Goal: Task Accomplishment & Management: Manage account settings

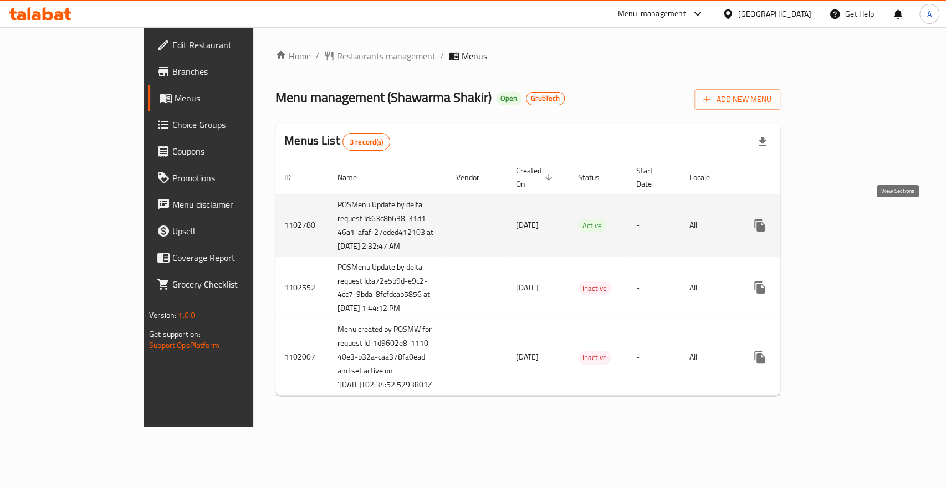
click at [853, 212] on link "enhanced table" at bounding box center [839, 225] width 27 height 27
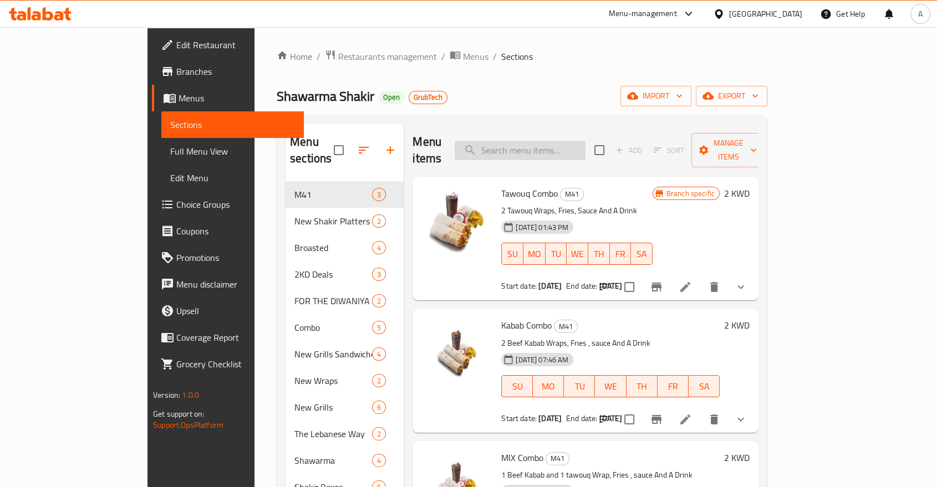
click at [584, 141] on input "search" at bounding box center [519, 150] width 131 height 19
paste input "" SHAWARMA SHAKIR ITEM PRICE Beef Shawarma Regular/Spicy 0.75 Chicken Shawarma …"
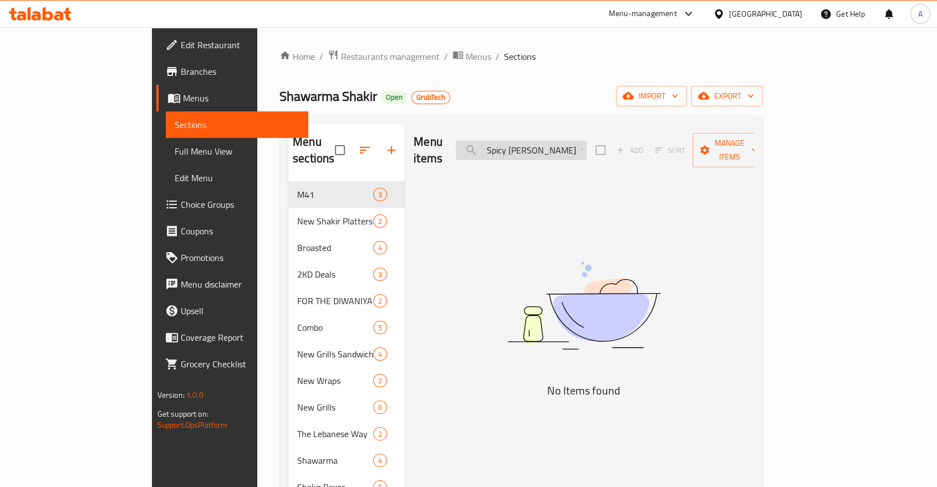
type input "" SHAWARMA SHAKIR ITEM PRICE Beef Shawarma Regular/Spicy 0.75 Chicken Shawarma …"
click at [584, 141] on input "" SHAWARMA SHAKIR ITEM PRICE Beef Shawarma Regular/Spicy 0.75 Chicken Shawarma …" at bounding box center [521, 150] width 131 height 19
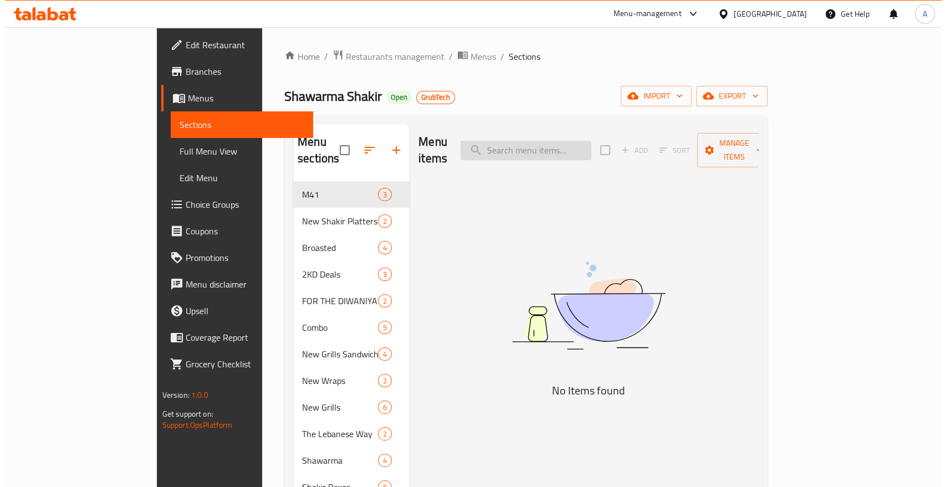
scroll to position [0, 0]
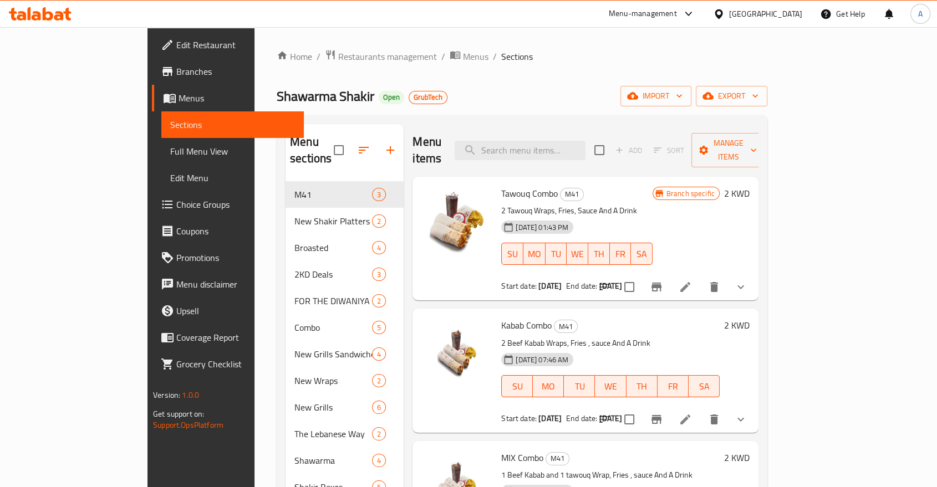
click at [497, 54] on ol "Home / Restaurants management / Menus / Sections" at bounding box center [522, 56] width 490 height 14
click at [463, 55] on span "Menus" at bounding box center [475, 56] width 25 height 13
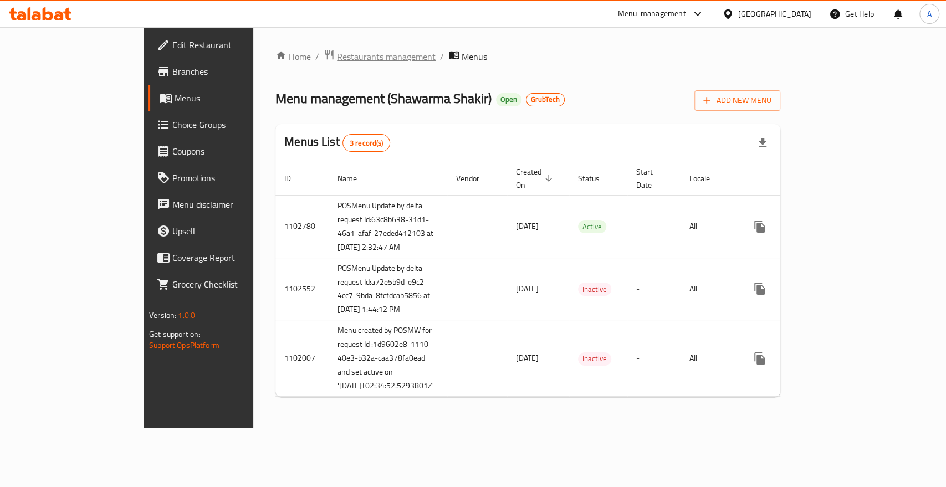
click at [337, 53] on span "Restaurants management" at bounding box center [386, 56] width 99 height 13
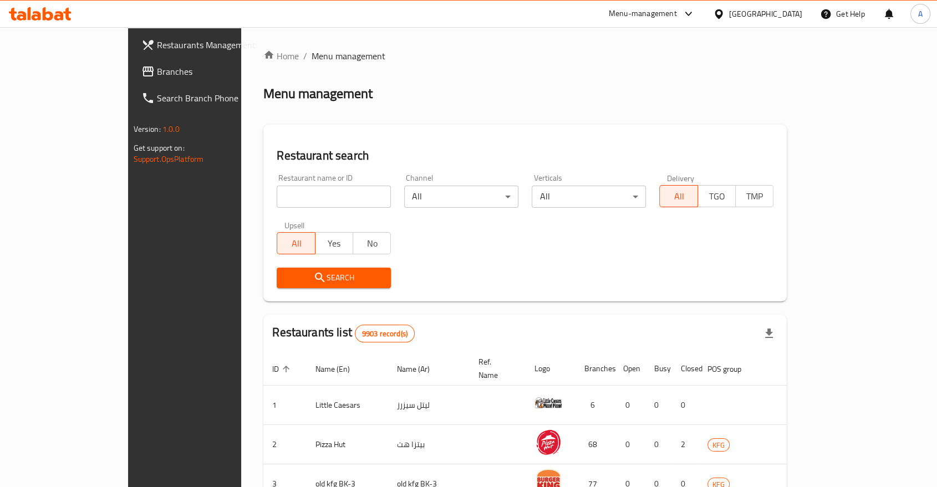
click at [277, 186] on input "search" at bounding box center [334, 197] width 114 height 22
type input "Shawarma Shakir"
click button "Search" at bounding box center [334, 278] width 114 height 21
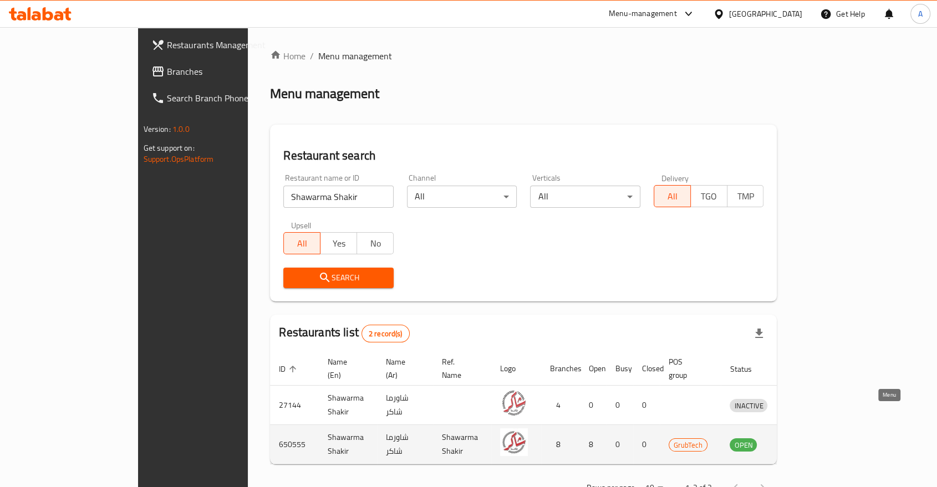
click at [802, 441] on icon "enhanced table" at bounding box center [796, 445] width 12 height 9
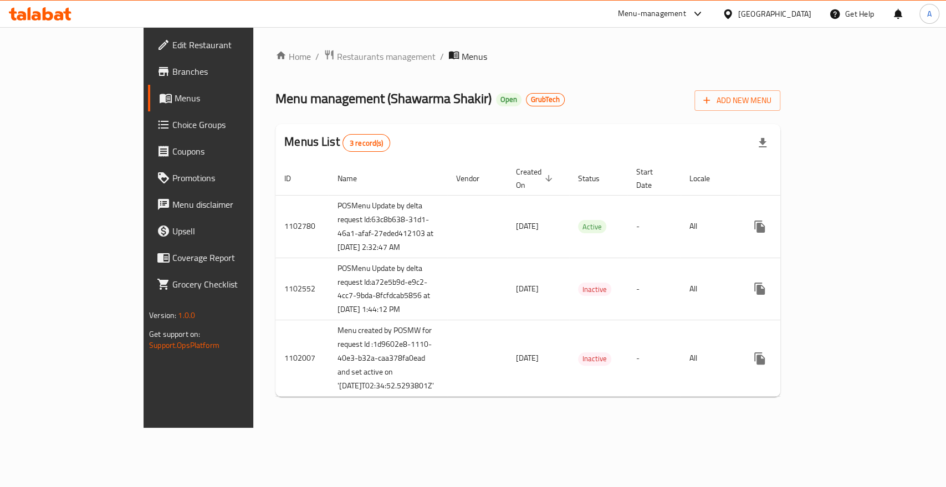
click at [172, 68] on span "Branches" at bounding box center [232, 71] width 120 height 13
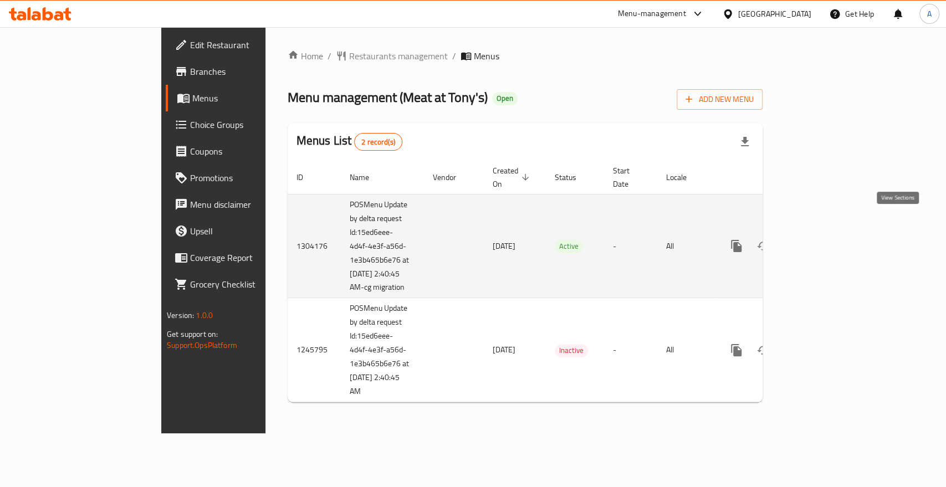
click at [823, 239] on icon "enhanced table" at bounding box center [816, 245] width 13 height 13
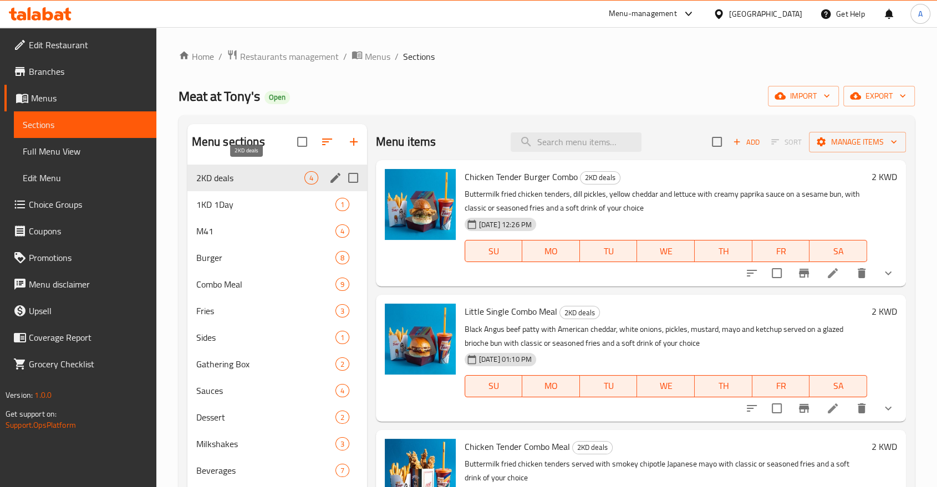
click at [234, 171] on span "2KD deals" at bounding box center [250, 177] width 108 height 13
click at [575, 134] on input "search" at bounding box center [575, 141] width 131 height 19
paste input "Little Single"
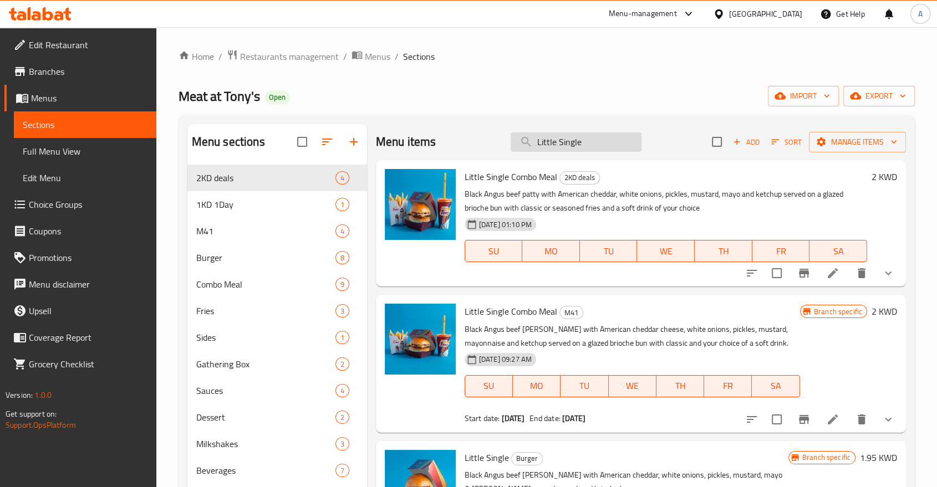
click at [558, 140] on input "Little Single" at bounding box center [575, 141] width 131 height 19
paste input "Double Patty"
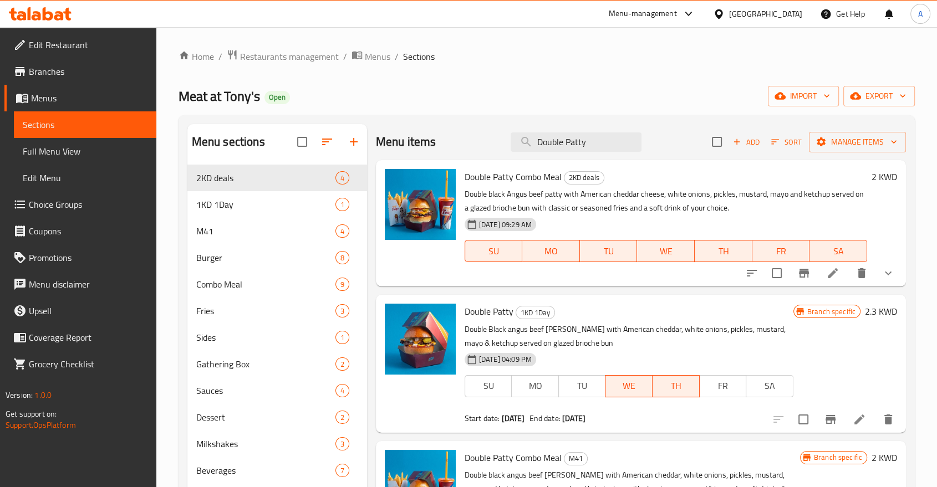
type input "Double Patty"
click at [253, 191] on div "1KD 1Day 1" at bounding box center [277, 204] width 180 height 27
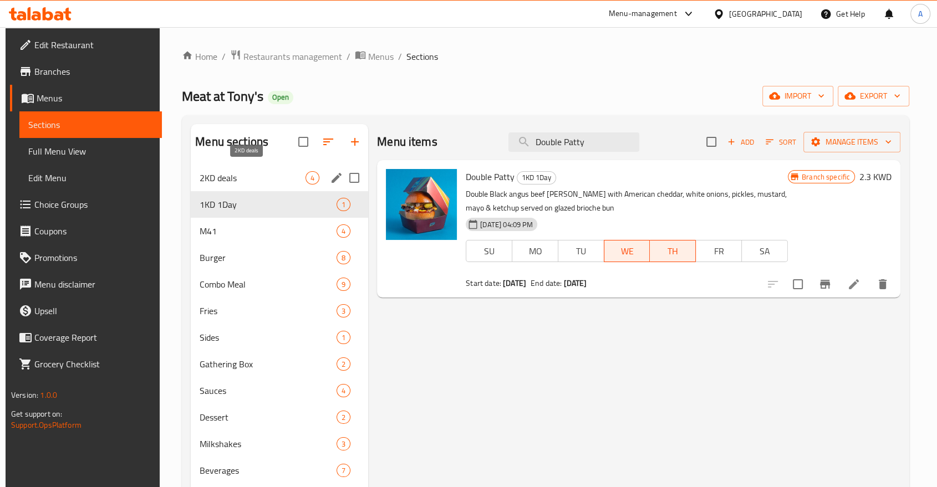
click at [244, 171] on span "2KD deals" at bounding box center [253, 177] width 106 height 13
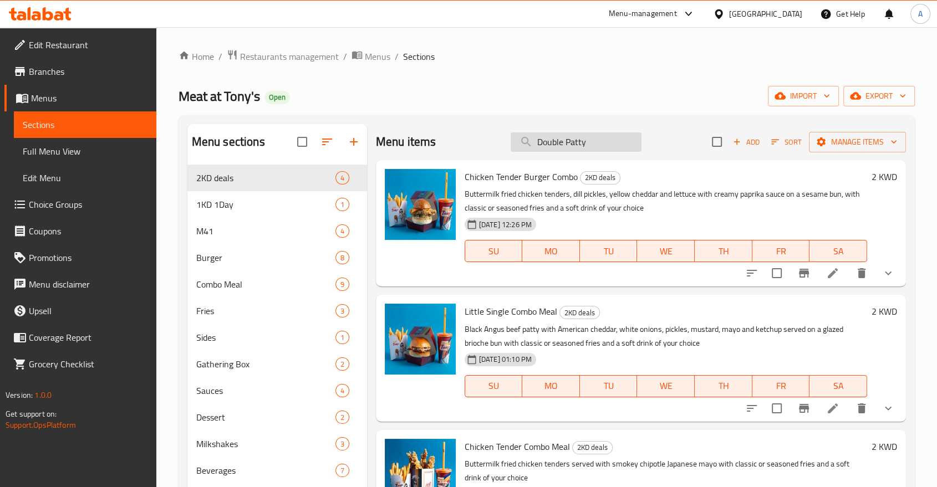
click at [591, 140] on input "Double Patty" at bounding box center [575, 141] width 131 height 19
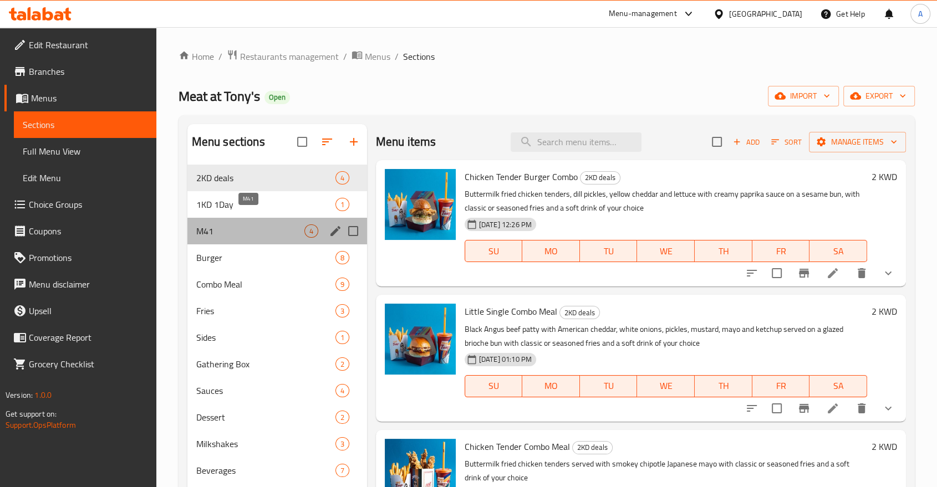
click at [231, 224] on span "M41" at bounding box center [250, 230] width 108 height 13
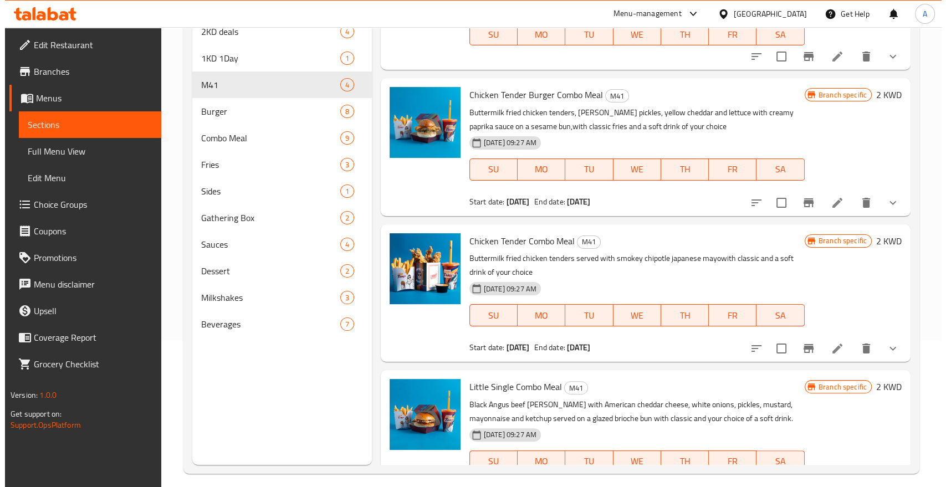
scroll to position [154, 0]
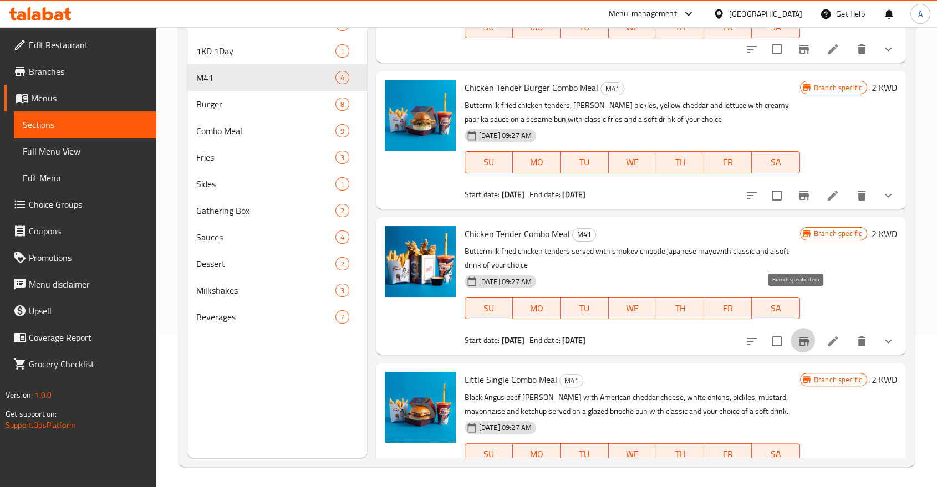
click at [800, 335] on icon "Branch-specific-item" at bounding box center [803, 341] width 13 height 13
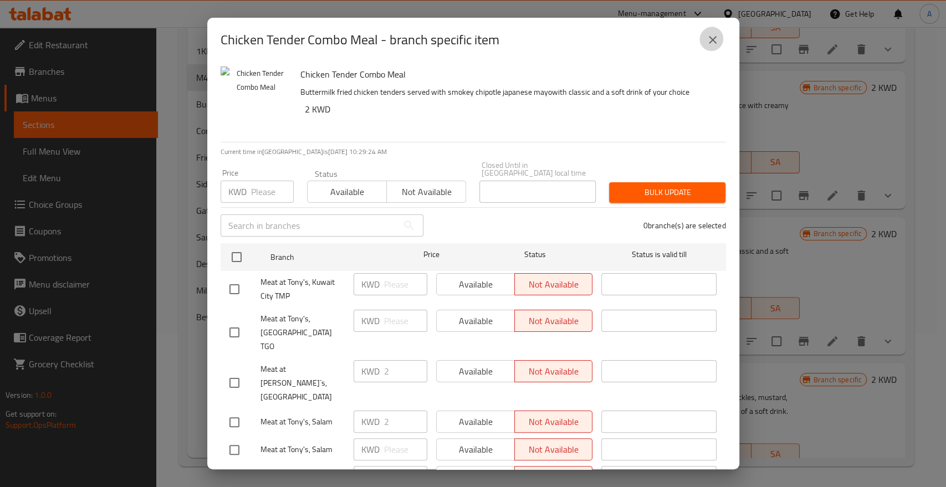
click at [714, 34] on icon "close" at bounding box center [712, 39] width 13 height 13
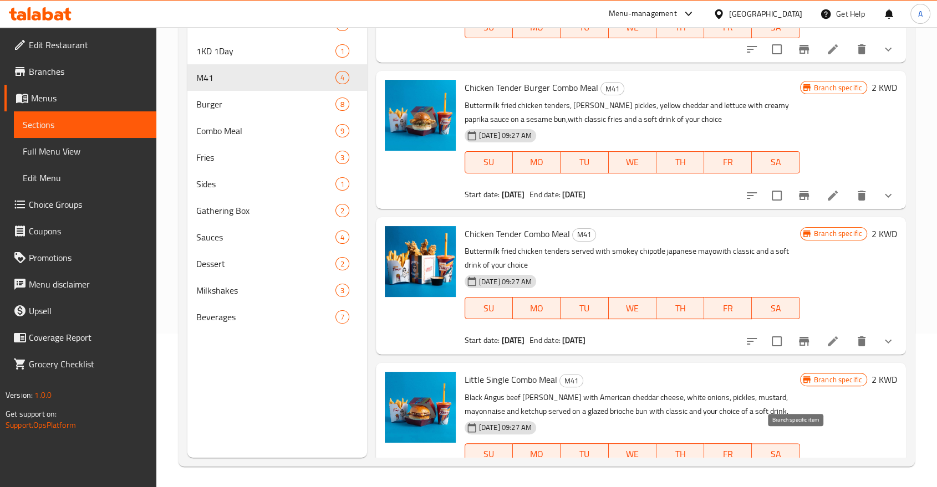
click at [799, 481] on icon "Branch-specific-item" at bounding box center [803, 487] width 13 height 13
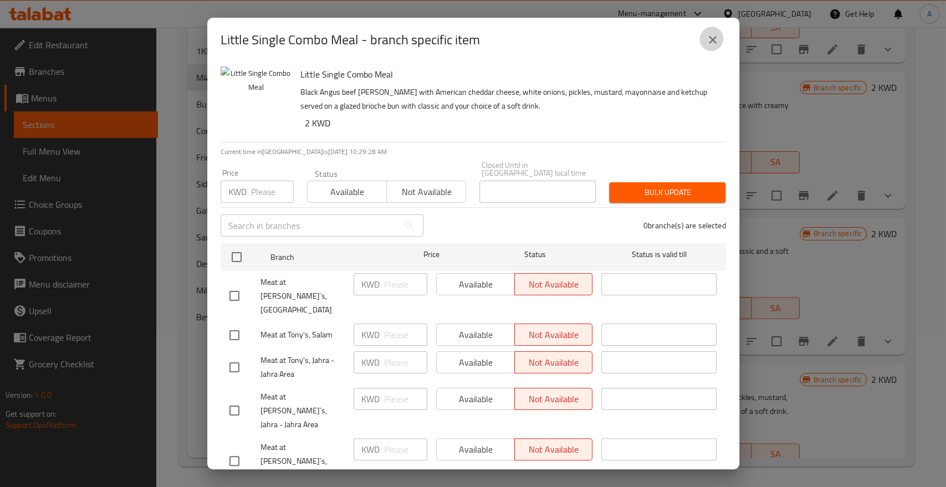
click at [715, 39] on icon "close" at bounding box center [712, 39] width 13 height 13
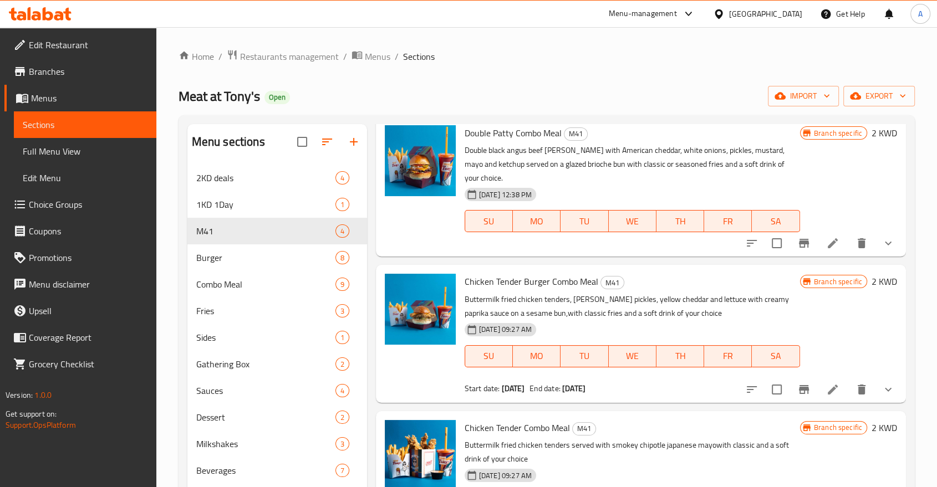
scroll to position [0, 0]
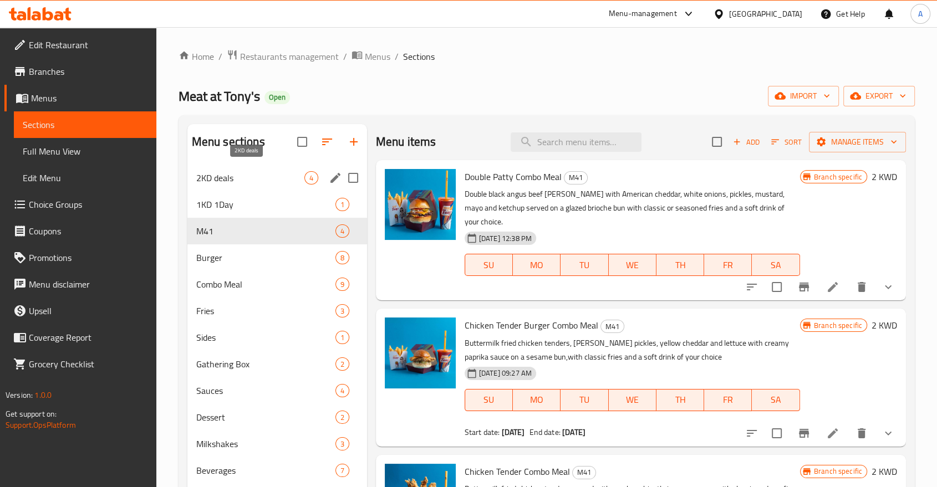
click at [228, 171] on span "2KD deals" at bounding box center [250, 177] width 108 height 13
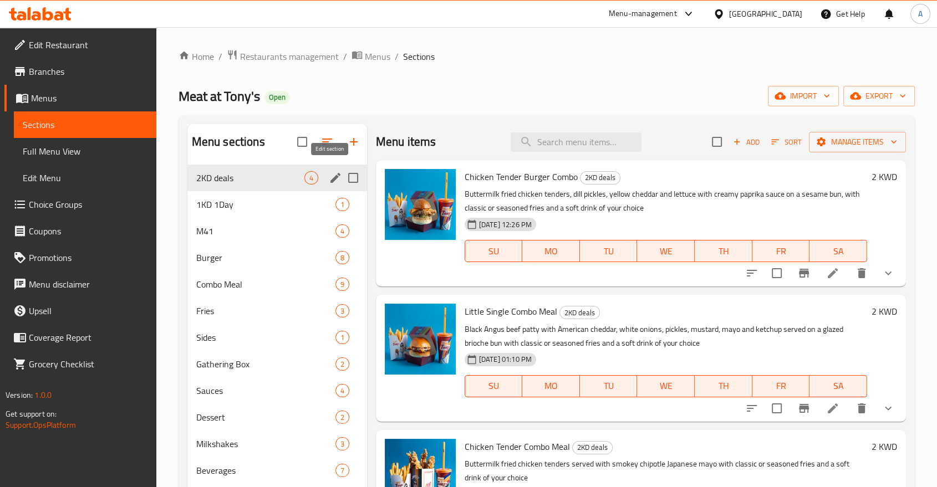
click at [334, 171] on icon "edit" at bounding box center [335, 177] width 13 height 13
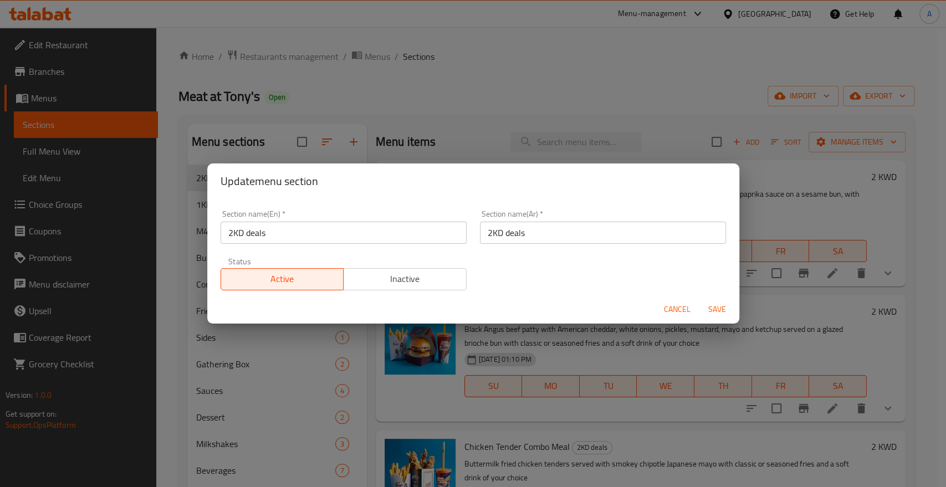
click at [246, 230] on input "2KD deals" at bounding box center [344, 233] width 246 height 22
type input "2KD Deals"
click at [498, 230] on input "2KD deals" at bounding box center [603, 233] width 246 height 22
click at [500, 229] on input "2KD deals" at bounding box center [603, 233] width 246 height 22
type input "2KD Deals"
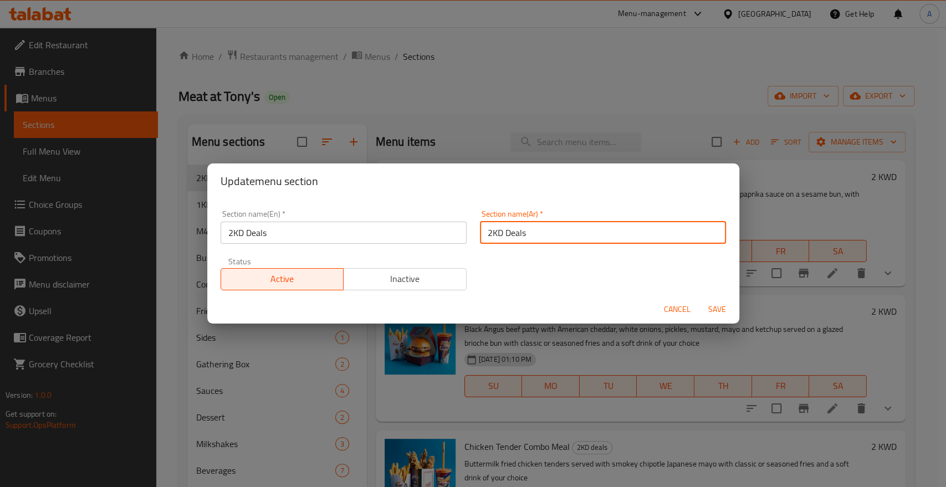
click at [711, 311] on span "Save" at bounding box center [717, 310] width 27 height 14
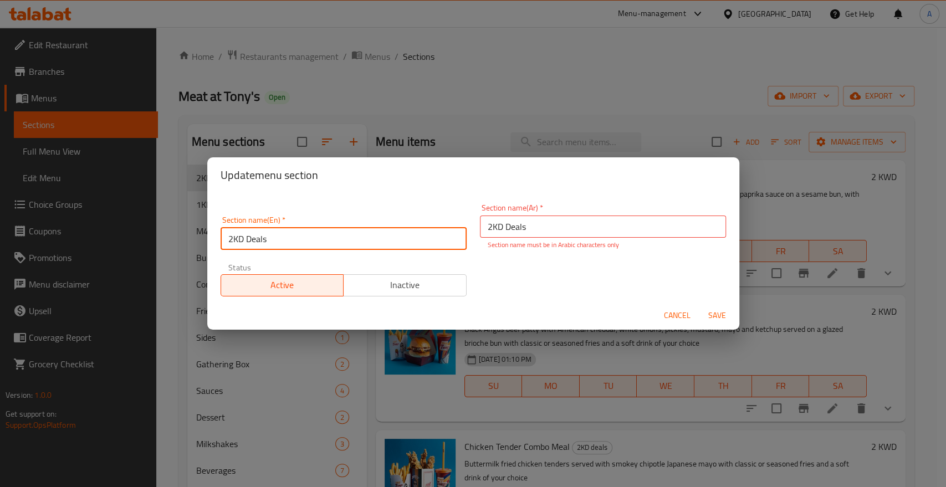
click at [338, 238] on input "2KD Deals" at bounding box center [344, 239] width 246 height 22
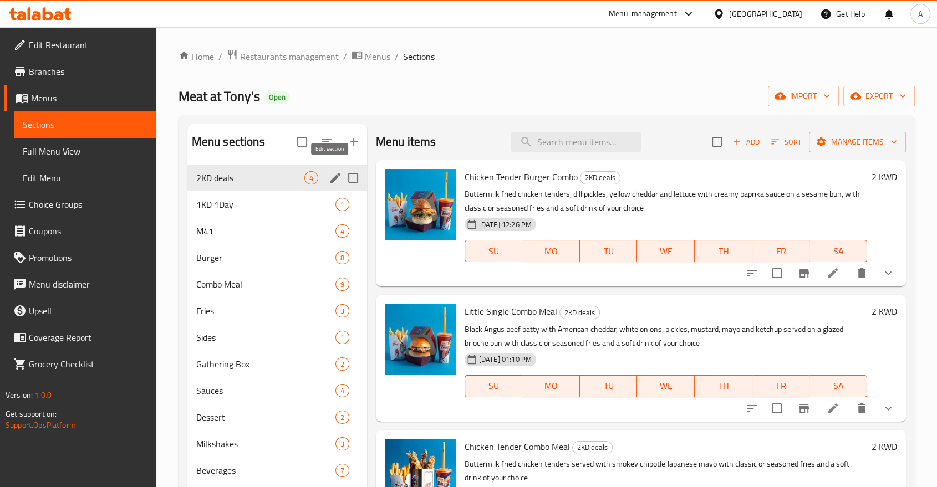
click at [335, 171] on icon "edit" at bounding box center [335, 177] width 13 height 13
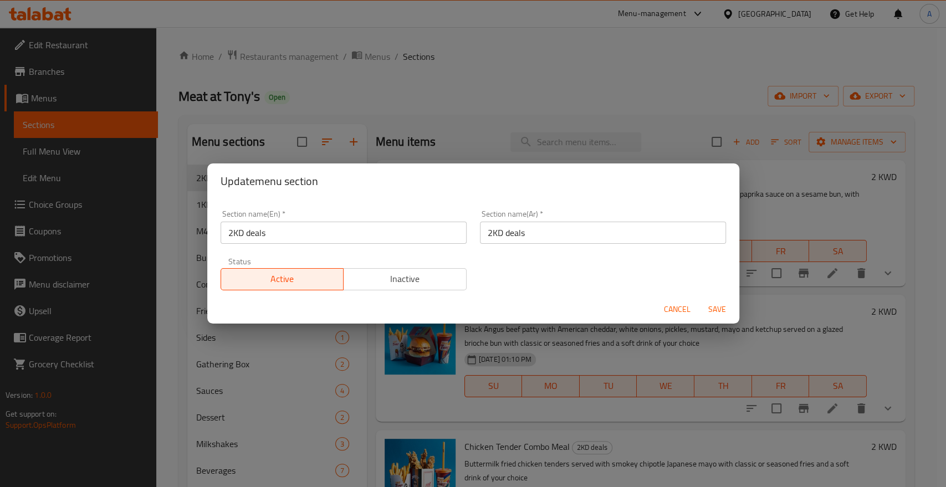
click at [571, 227] on input "2KD deals" at bounding box center [603, 233] width 246 height 22
paste input "عروض 2KD"
type input "عروض 2KD"
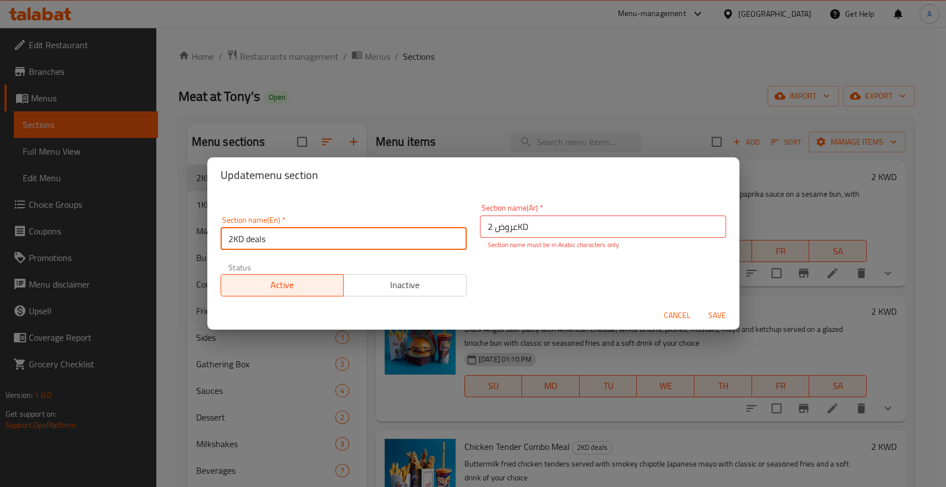
click at [244, 229] on input "2KD deals" at bounding box center [344, 239] width 246 height 22
type input "2KD Deals"
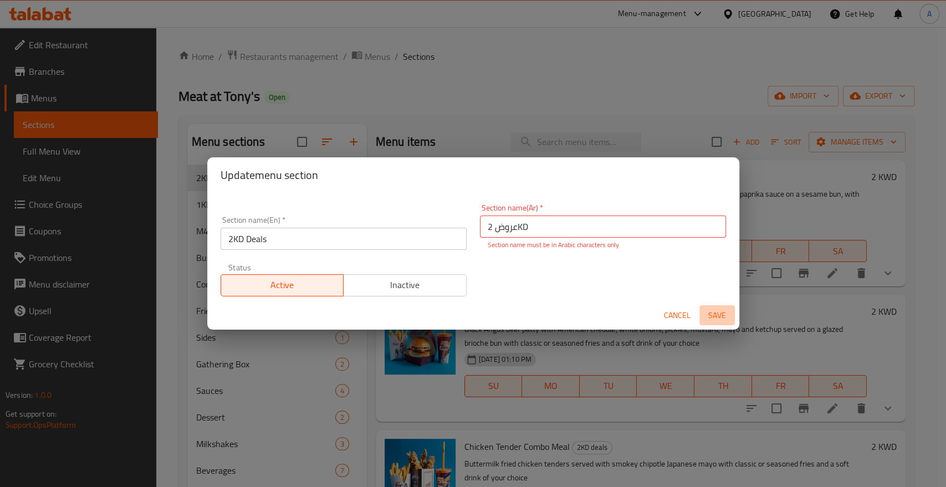
click at [712, 311] on span "Save" at bounding box center [717, 316] width 27 height 14
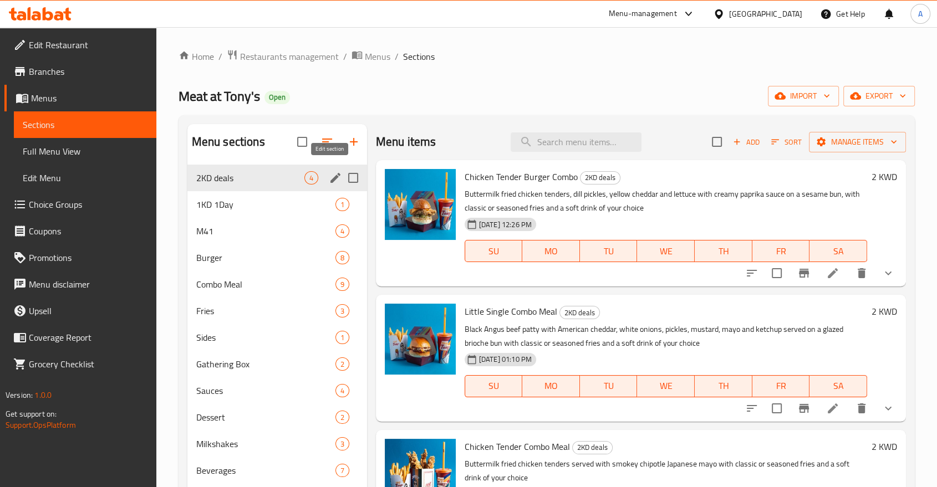
click at [338, 171] on icon "edit" at bounding box center [335, 177] width 13 height 13
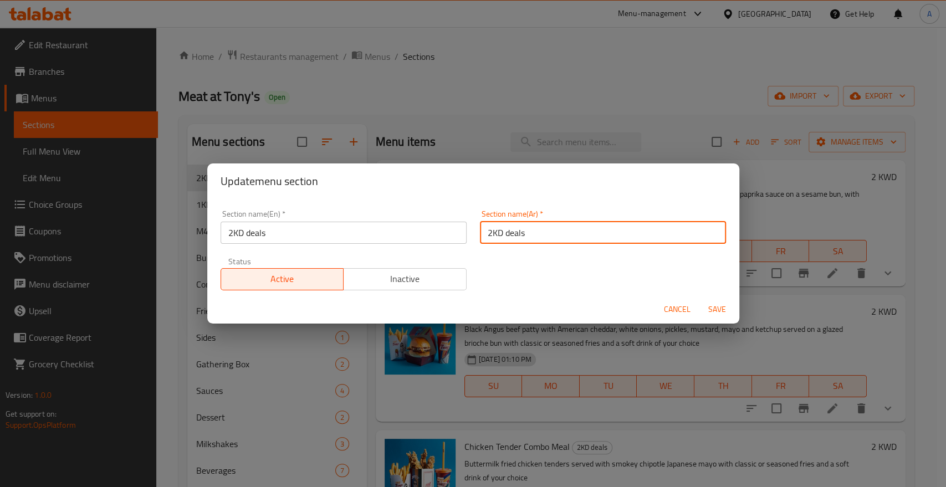
click at [527, 233] on input "2KD deals" at bounding box center [603, 233] width 246 height 22
paste input "بس 2 د.ك"
type input "بس 2 د.ك"
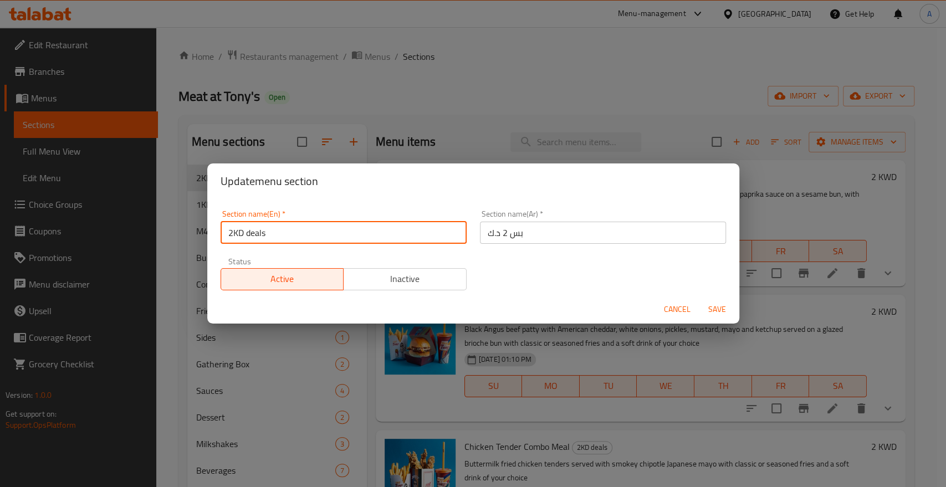
click at [244, 227] on input "2KD deals" at bounding box center [344, 233] width 246 height 22
type input "2KD Deals"
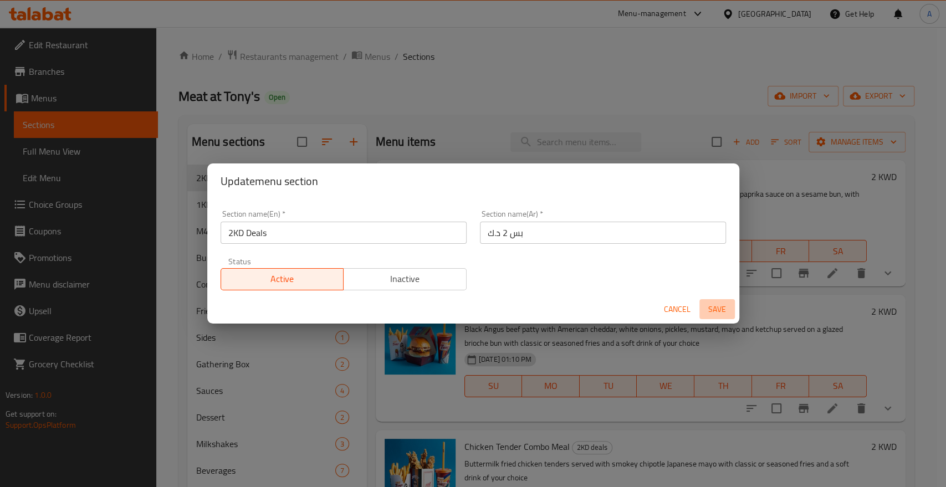
click at [719, 305] on span "Save" at bounding box center [717, 310] width 27 height 14
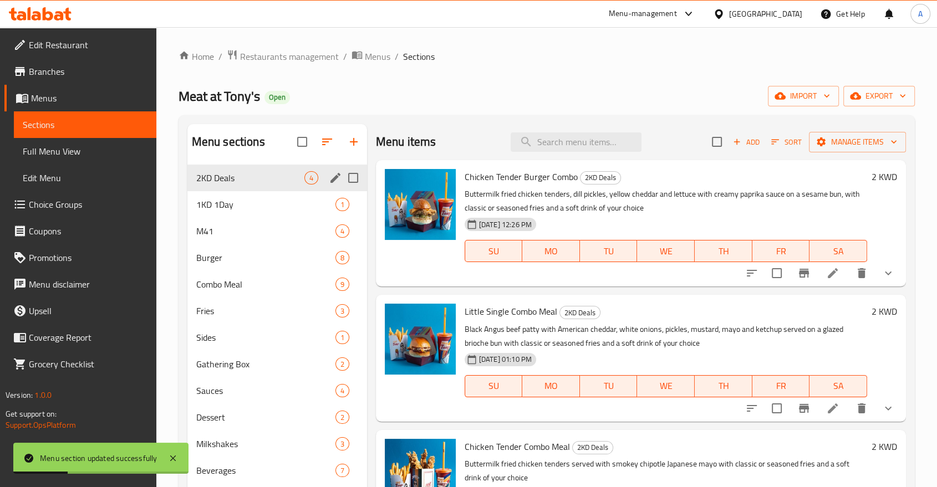
click at [581, 86] on div "Meat at Tony's Open import export" at bounding box center [546, 96] width 736 height 21
